Goal: Task Accomplishment & Management: Use online tool/utility

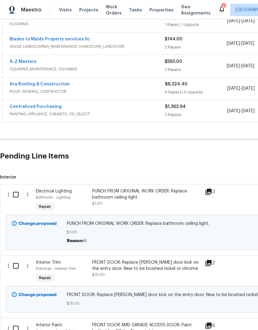
scroll to position [151, 0]
click at [12, 264] on input "checkbox" at bounding box center [18, 266] width 18 height 13
checkbox input "true"
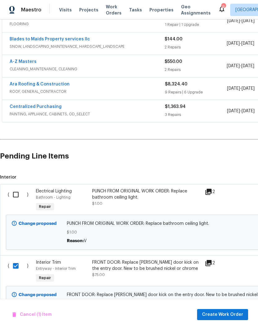
click at [15, 193] on input "checkbox" at bounding box center [18, 194] width 18 height 13
checkbox input "true"
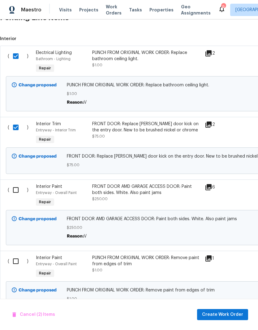
scroll to position [289, 0]
click at [12, 190] on input "checkbox" at bounding box center [18, 190] width 18 height 13
checkbox input "true"
click at [15, 262] on input "checkbox" at bounding box center [18, 261] width 18 height 13
checkbox input "true"
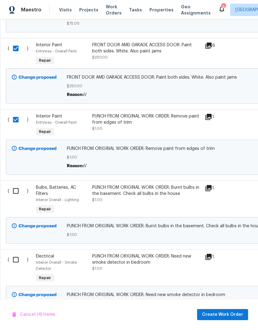
scroll to position [431, 0]
click at [12, 194] on input "checkbox" at bounding box center [18, 191] width 18 height 13
checkbox input "true"
click at [13, 260] on input "checkbox" at bounding box center [18, 260] width 18 height 13
checkbox input "true"
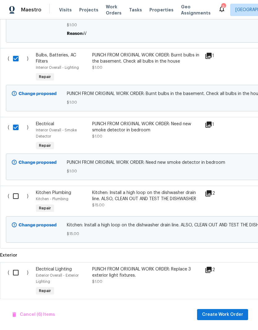
scroll to position [564, 0]
click at [11, 198] on input "checkbox" at bounding box center [18, 196] width 18 height 13
checkbox input "true"
click at [10, 275] on input "checkbox" at bounding box center [18, 272] width 18 height 13
checkbox input "true"
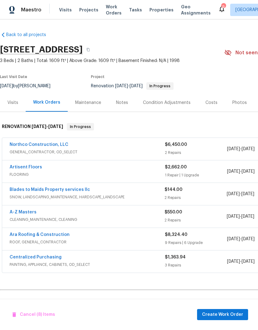
scroll to position [0, 0]
click at [231, 314] on span "Create Work Order" at bounding box center [222, 315] width 41 height 8
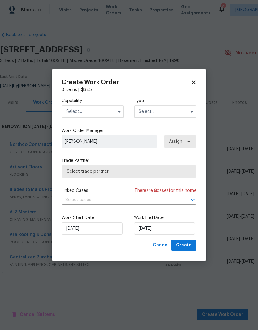
click at [112, 112] on input "text" at bounding box center [92, 112] width 62 height 12
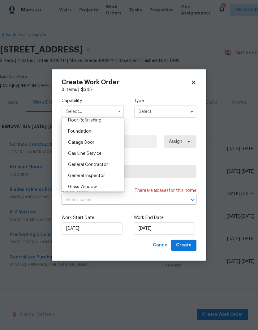
scroll to position [270, 0]
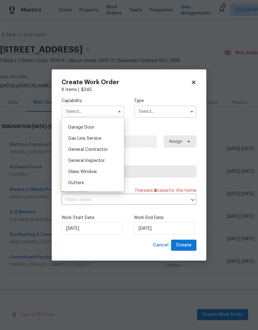
click at [105, 152] on div "General Contractor" at bounding box center [92, 149] width 59 height 11
type input "General Contractor"
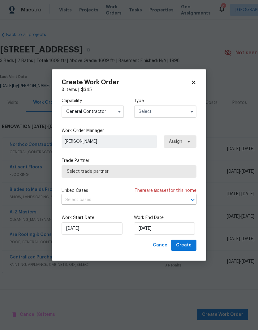
click at [172, 113] on input "text" at bounding box center [165, 112] width 62 height 12
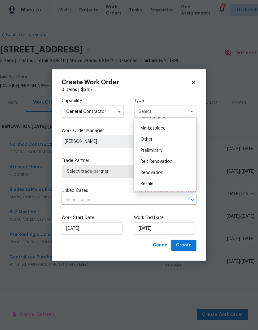
scroll to position [108, 0]
click at [162, 174] on span "Renovation" at bounding box center [151, 172] width 23 height 4
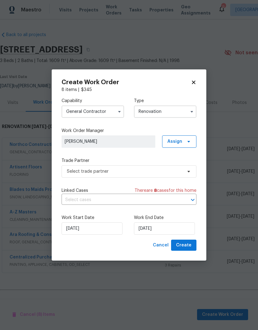
type input "Renovation"
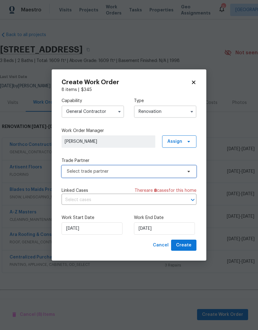
click at [191, 169] on span "Select trade partner" at bounding box center [128, 172] width 135 height 12
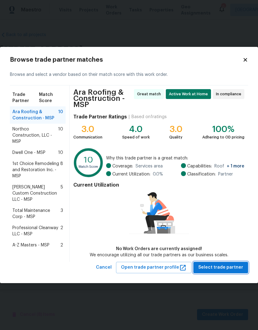
click at [236, 268] on span "Select trade partner" at bounding box center [220, 268] width 45 height 8
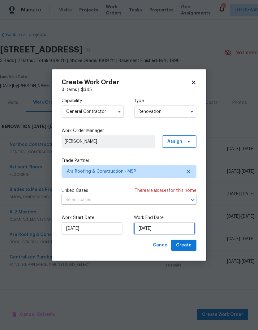
click at [153, 233] on input "[DATE]" at bounding box center [164, 229] width 61 height 12
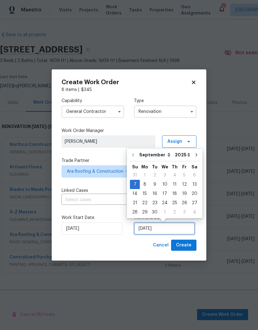
scroll to position [2, 0]
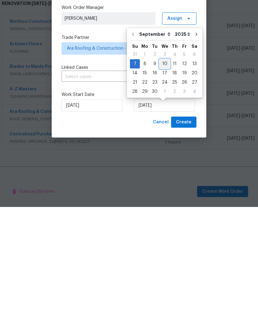
click at [164, 183] on div "10" at bounding box center [164, 187] width 10 height 9
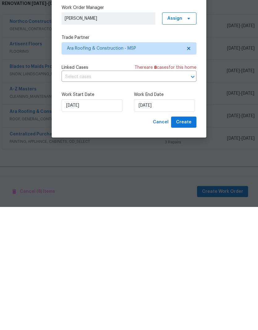
type input "[DATE]"
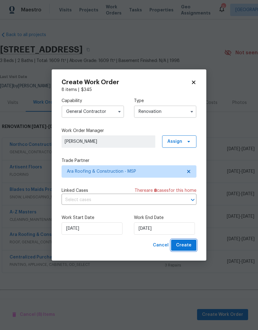
click at [194, 242] on button "Create" at bounding box center [183, 245] width 25 height 11
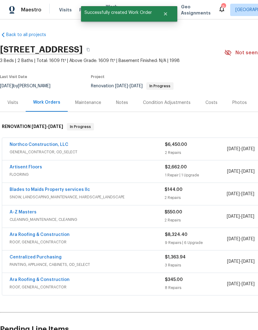
scroll to position [0, 0]
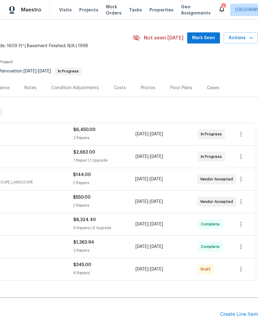
scroll to position [15, 91]
click at [241, 273] on button "button" at bounding box center [240, 269] width 15 height 15
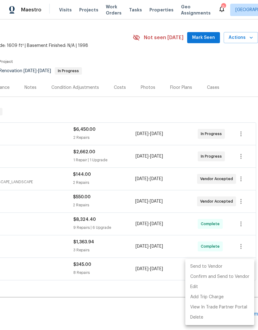
click at [229, 265] on li "Send to Vendor" at bounding box center [219, 267] width 69 height 10
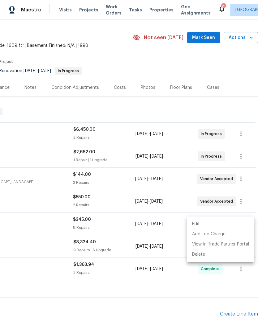
click at [205, 299] on div at bounding box center [129, 165] width 258 height 330
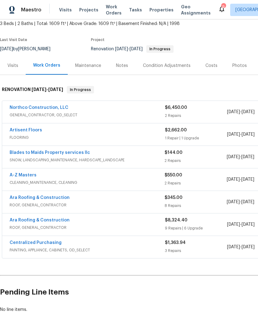
scroll to position [37, 0]
click at [29, 199] on link "Ara Roofing & Construction" at bounding box center [40, 198] width 60 height 4
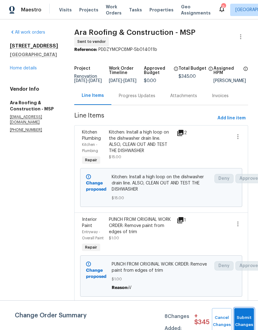
click at [245, 320] on button "Submit Changes" at bounding box center [244, 321] width 20 height 27
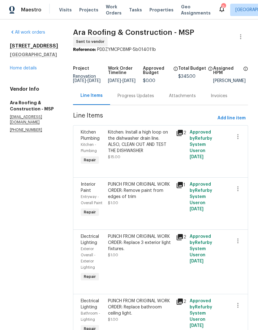
click at [32, 66] on link "Home details" at bounding box center [23, 68] width 27 height 4
